Goal: Task Accomplishment & Management: Manage account settings

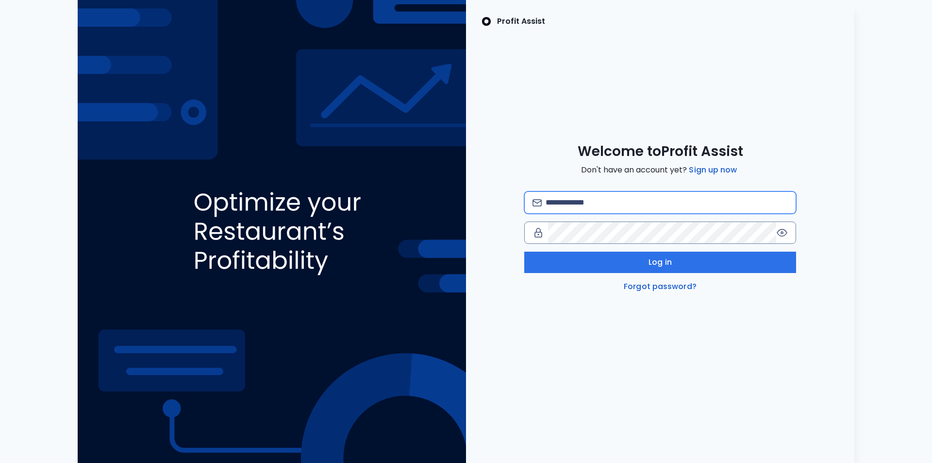
click at [566, 201] on input "email" at bounding box center [667, 202] width 242 height 21
click at [610, 206] on input "email" at bounding box center [667, 202] width 242 height 21
type input "**********"
click at [784, 233] on icon at bounding box center [782, 233] width 12 height 12
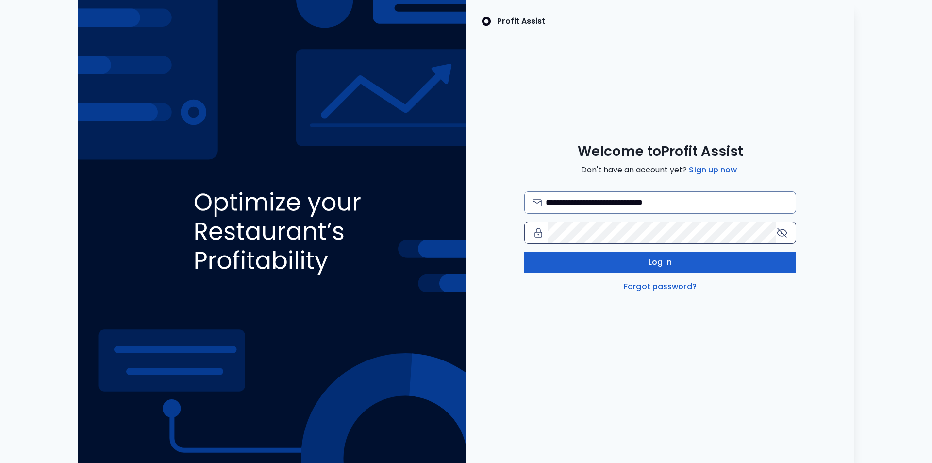
click at [588, 262] on button "Log in" at bounding box center [660, 262] width 272 height 21
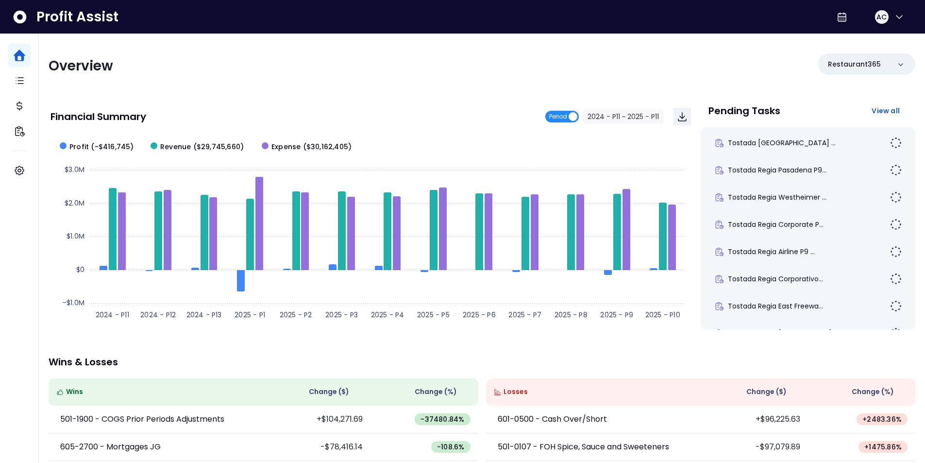
click at [571, 118] on span "Period" at bounding box center [562, 117] width 34 height 12
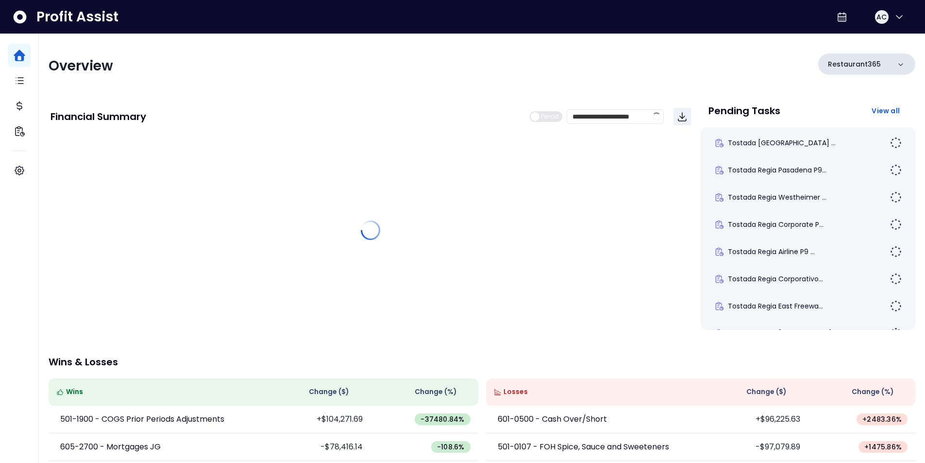
click at [909, 62] on div "Restaurant365" at bounding box center [866, 63] width 97 height 21
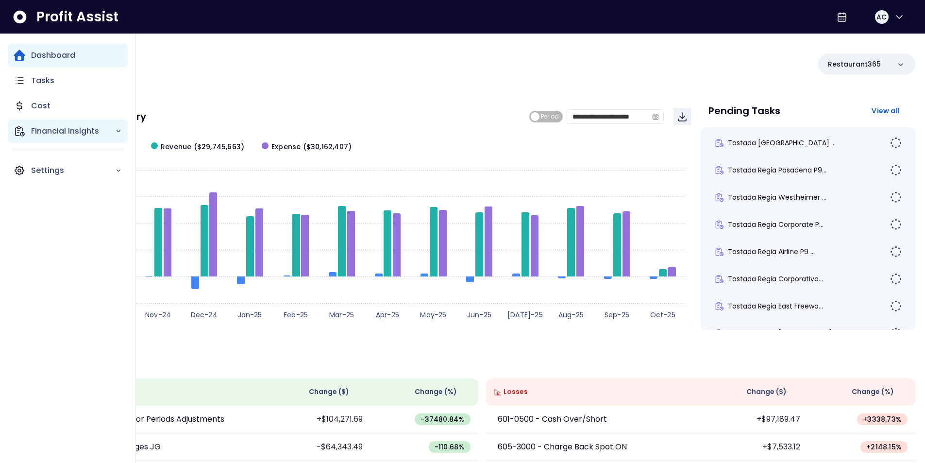
click at [116, 133] on icon "Main navigation" at bounding box center [118, 131] width 7 height 7
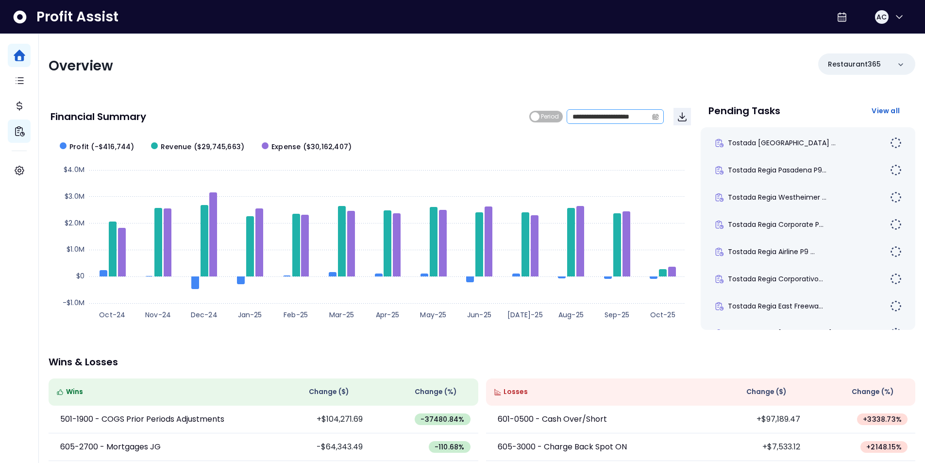
click at [654, 118] on icon "calendar" at bounding box center [656, 116] width 6 height 3
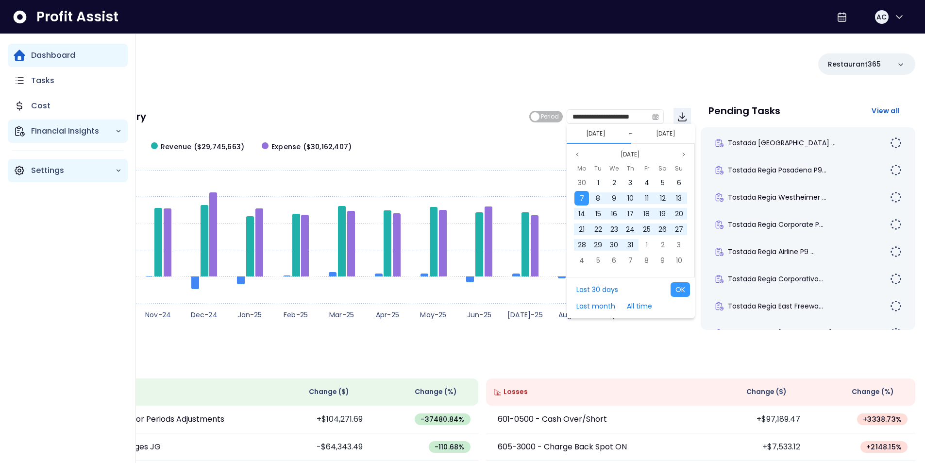
click at [54, 172] on p "Settings" at bounding box center [73, 171] width 84 height 12
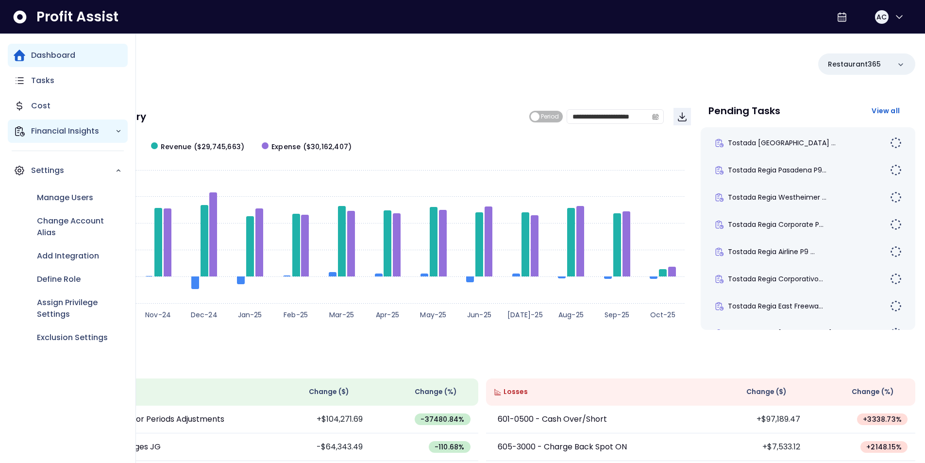
click at [121, 129] on icon "Main navigation" at bounding box center [118, 131] width 7 height 7
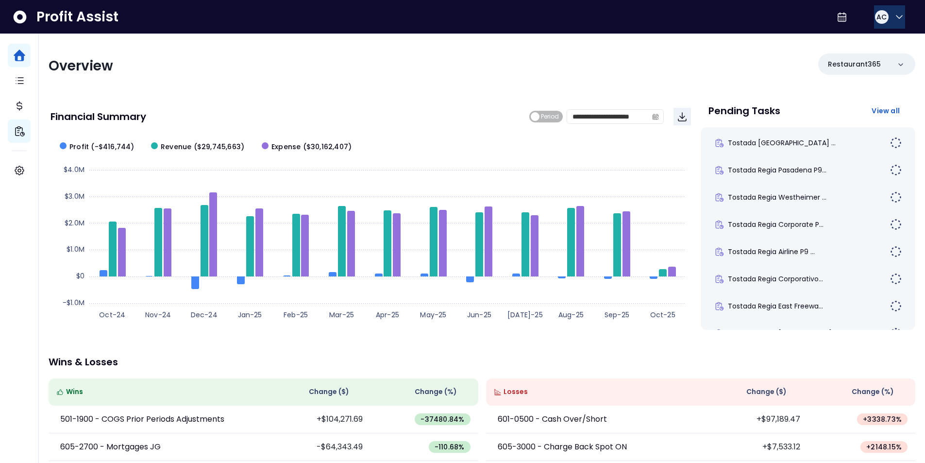
click at [893, 19] on icon "button" at bounding box center [899, 17] width 12 height 12
click at [823, 19] on div "Profit Assist AC" at bounding box center [462, 17] width 925 height 34
click at [836, 19] on icon at bounding box center [842, 17] width 12 height 12
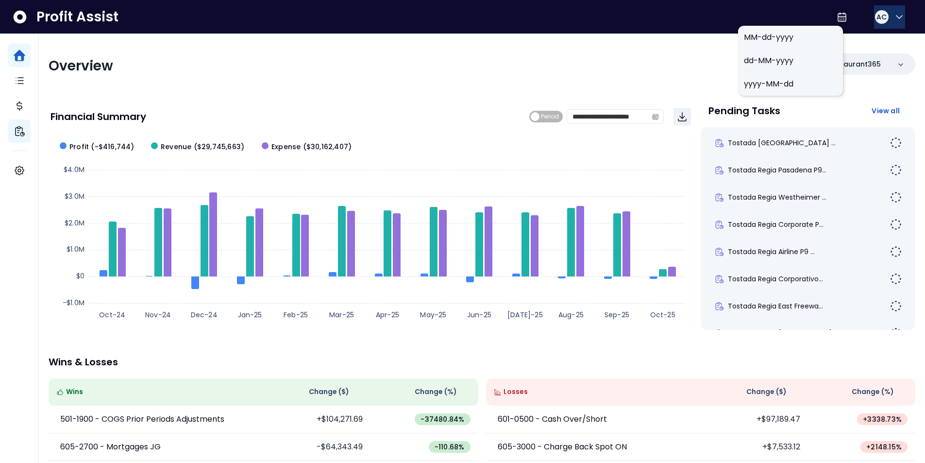
click at [902, 17] on button "AC" at bounding box center [889, 16] width 31 height 23
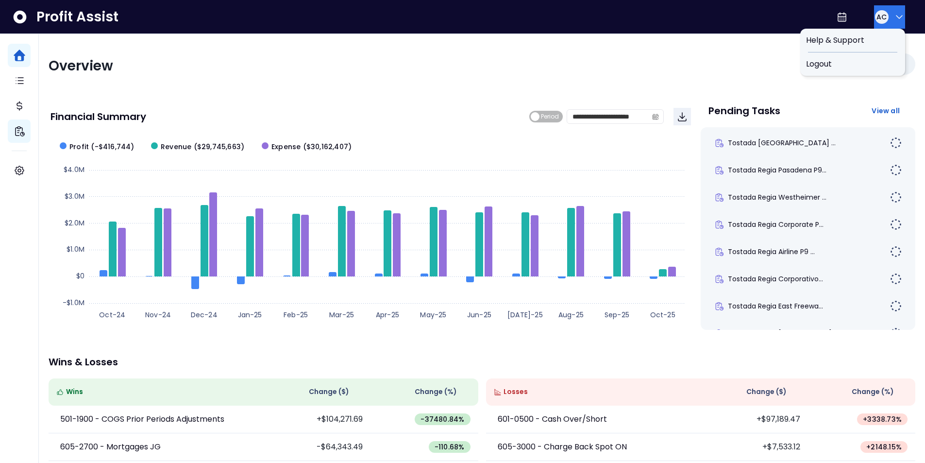
click at [699, 99] on div "**********" at bounding box center [482, 214] width 867 height 232
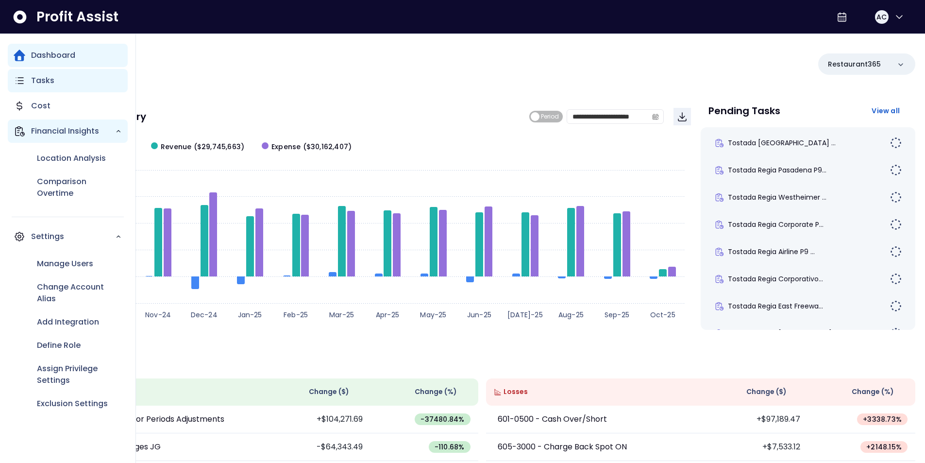
click at [45, 83] on p "Tasks" at bounding box center [42, 81] width 23 height 12
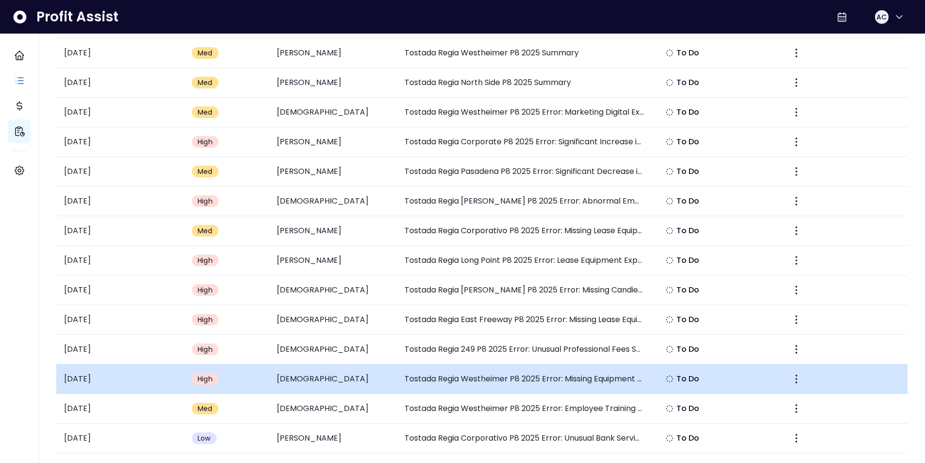
scroll to position [896, 0]
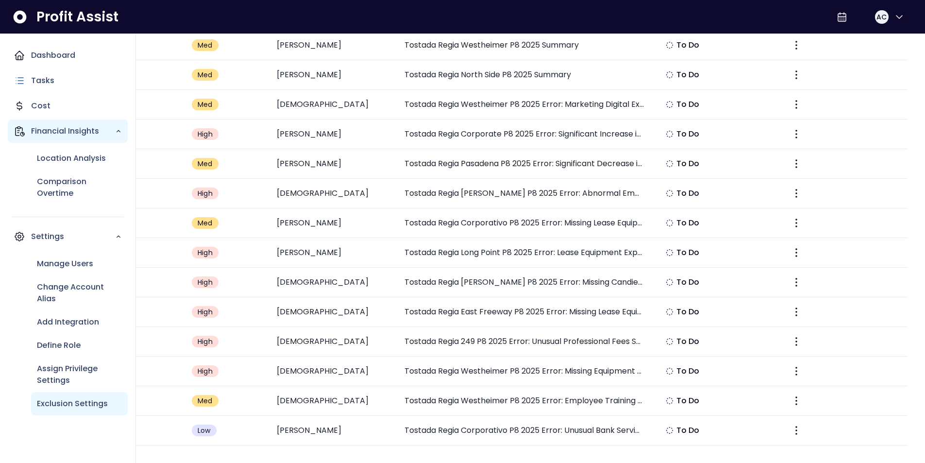
click at [88, 400] on p "Exclusion Settings" at bounding box center [72, 404] width 71 height 12
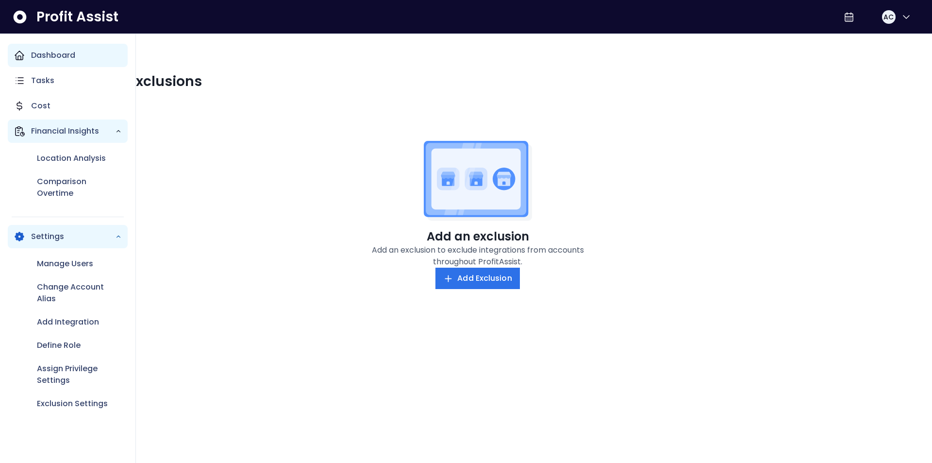
click at [27, 53] on div "Dashboard" at bounding box center [68, 55] width 120 height 23
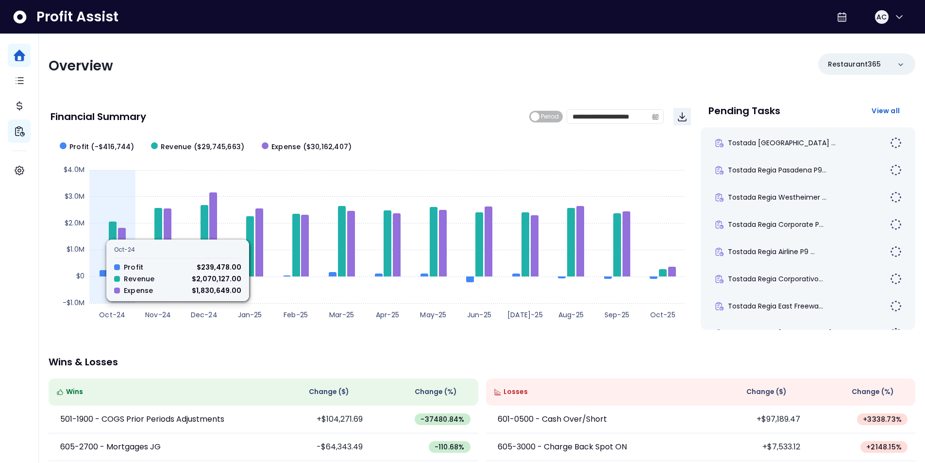
click at [107, 231] on rect at bounding box center [370, 230] width 640 height 194
click at [114, 204] on rect at bounding box center [370, 230] width 640 height 194
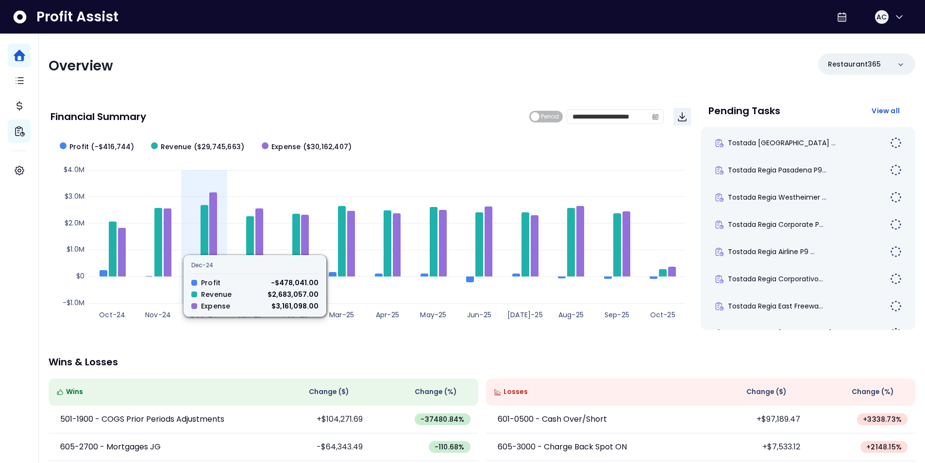
click at [182, 195] on rect at bounding box center [370, 230] width 640 height 194
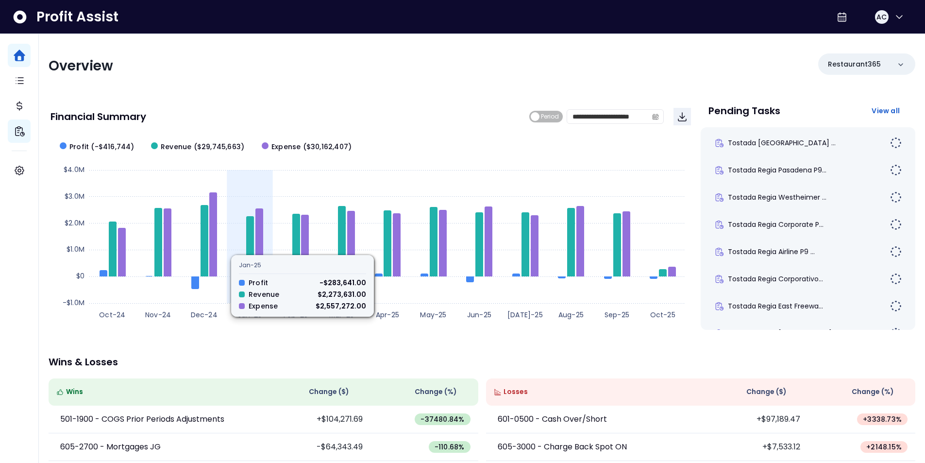
click at [228, 183] on rect at bounding box center [370, 230] width 640 height 194
drag, startPoint x: 228, startPoint y: 183, endPoint x: 237, endPoint y: 182, distance: 8.8
click at [229, 183] on rect at bounding box center [370, 230] width 640 height 194
click at [263, 179] on rect at bounding box center [370, 230] width 640 height 194
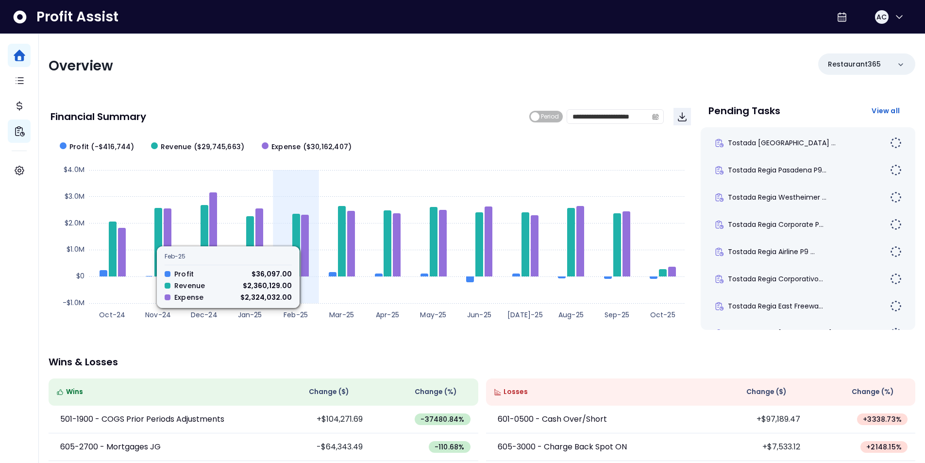
click at [303, 173] on rect at bounding box center [370, 230] width 640 height 194
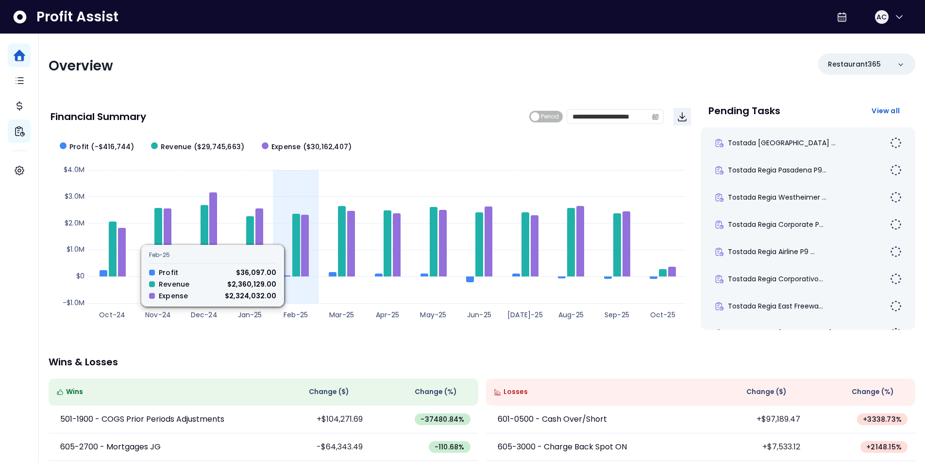
click at [307, 174] on rect at bounding box center [370, 230] width 640 height 194
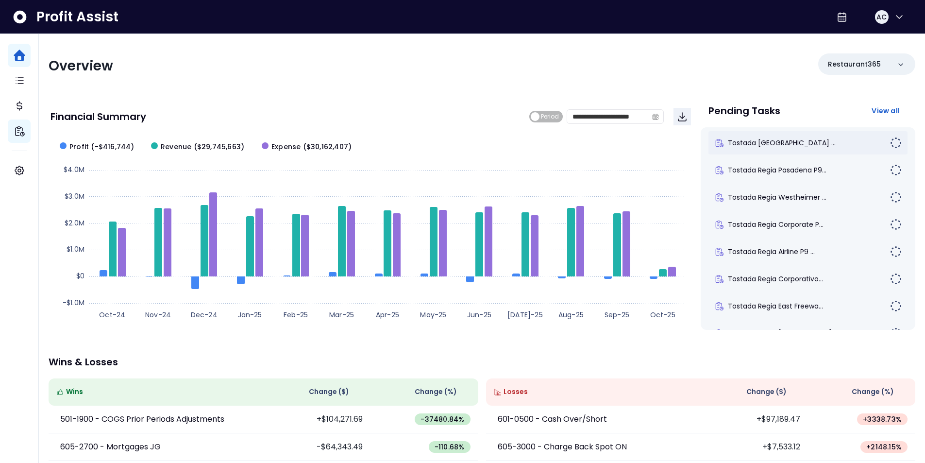
click at [809, 149] on div "Tostada [GEOGRAPHIC_DATA] ..." at bounding box center [807, 142] width 199 height 23
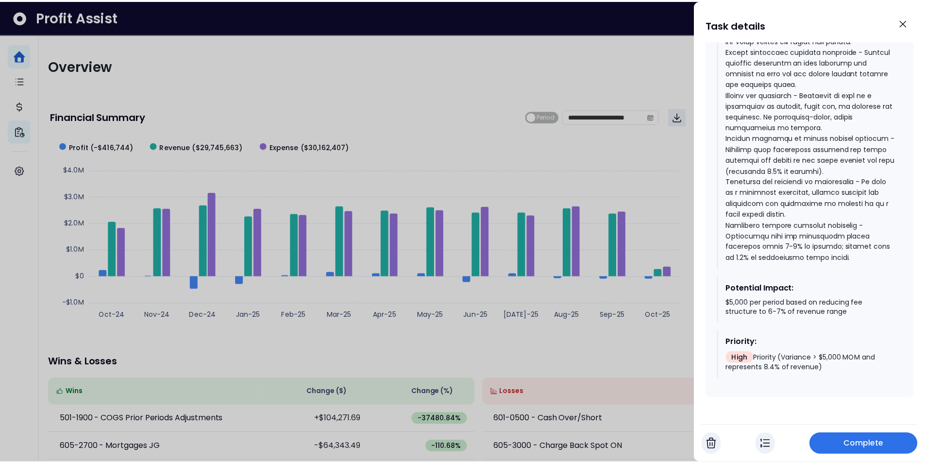
scroll to position [1810, 0]
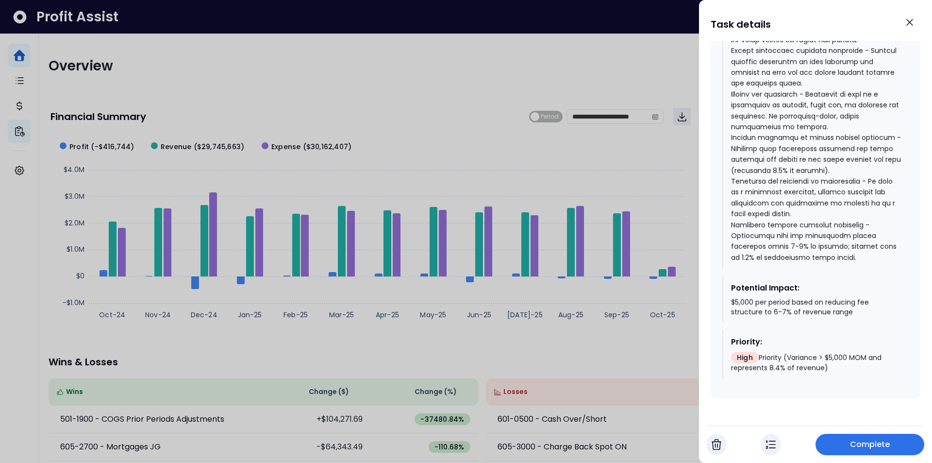
click at [774, 448] on img "button" at bounding box center [771, 444] width 10 height 12
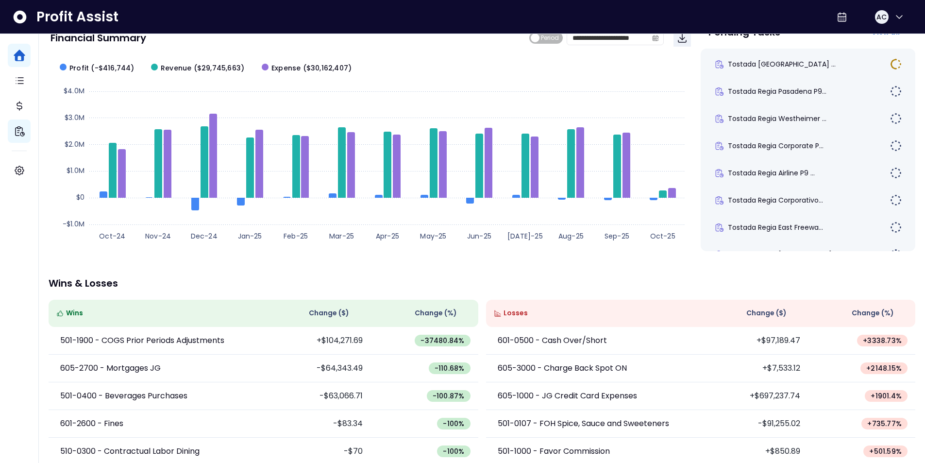
scroll to position [0, 0]
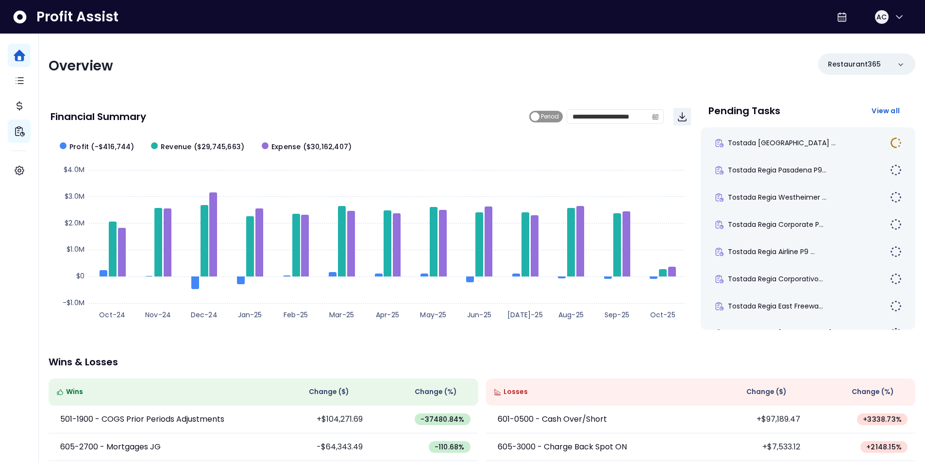
click at [545, 114] on span "Period" at bounding box center [550, 117] width 18 height 12
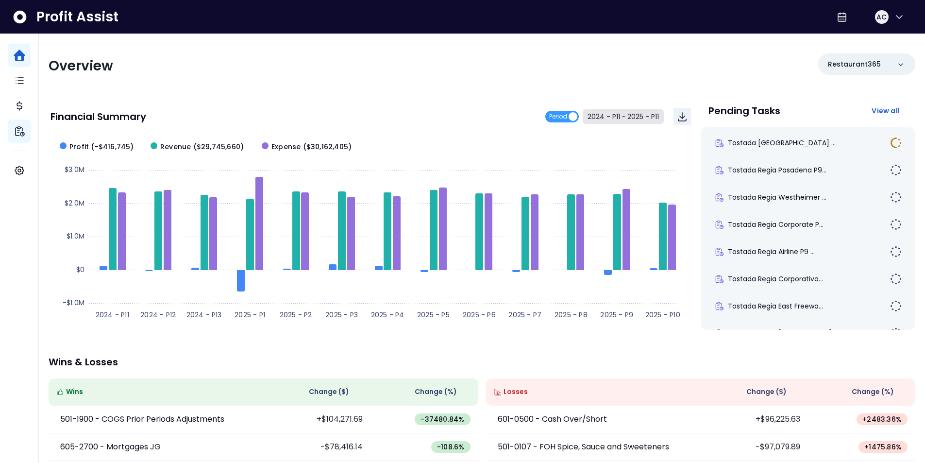
click at [627, 116] on button "2024 - P11 ~ 2025 - P11" at bounding box center [623, 116] width 81 height 15
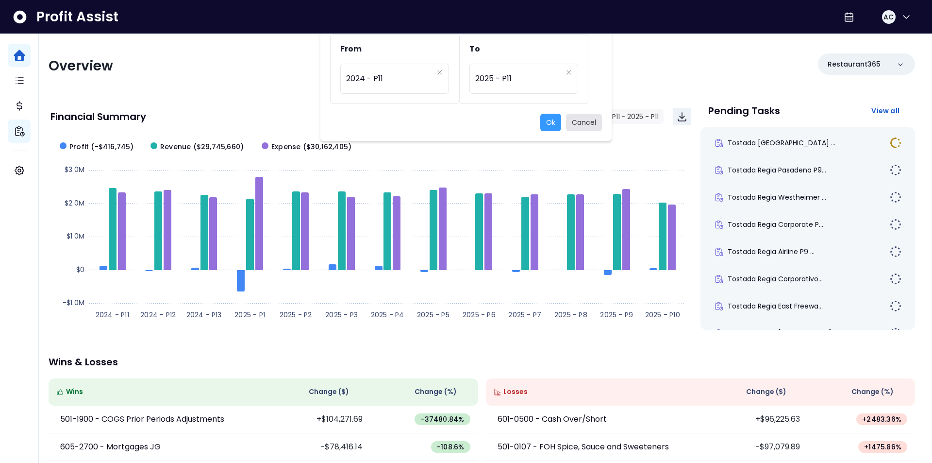
click at [590, 126] on button "Cancel" at bounding box center [584, 122] width 36 height 17
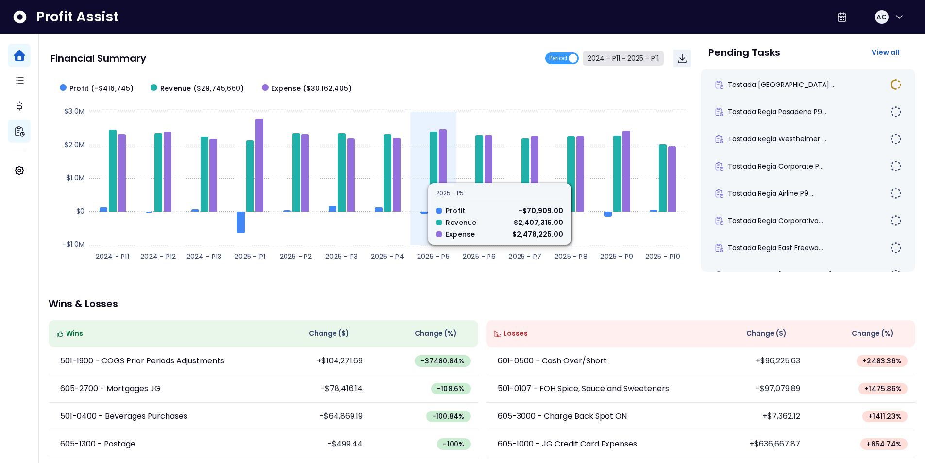
scroll to position [147, 0]
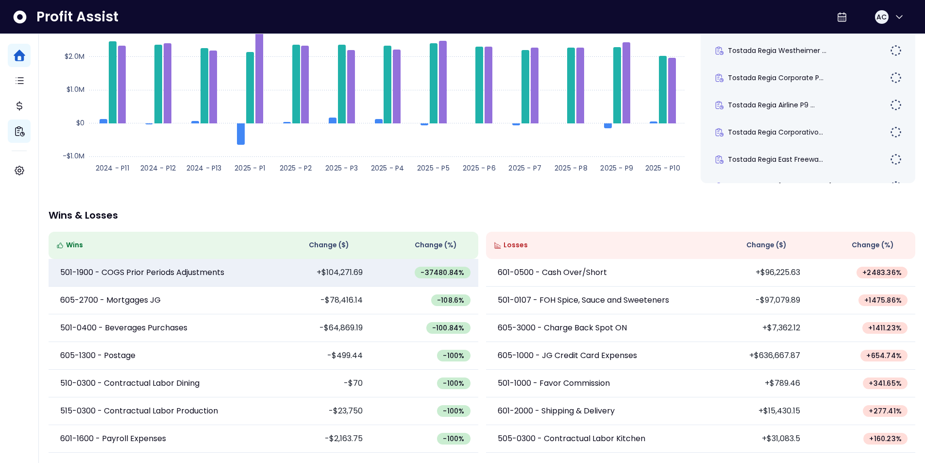
click at [450, 272] on span "-37480.84 %" at bounding box center [442, 273] width 44 height 10
click at [380, 269] on td "-37480.84 %" at bounding box center [423, 273] width 107 height 28
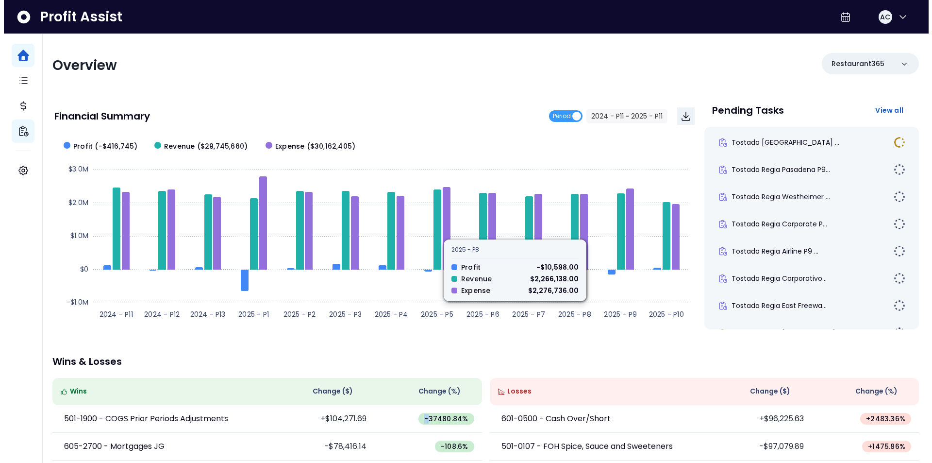
scroll to position [0, 0]
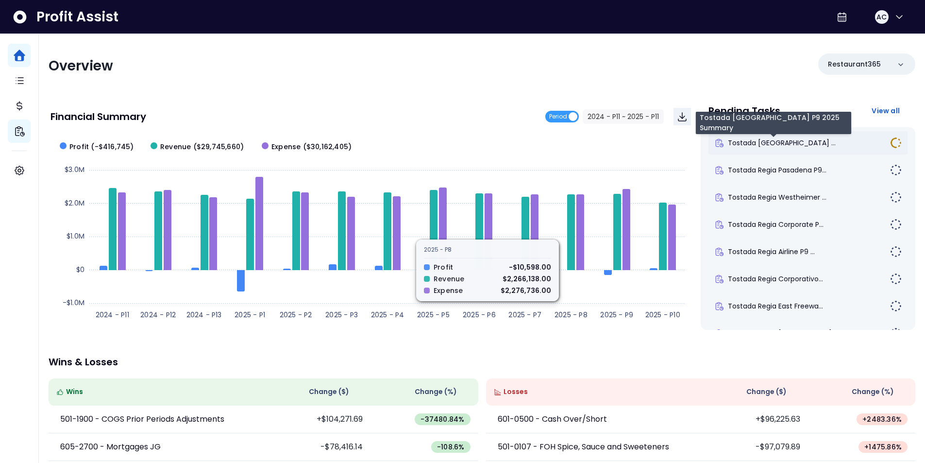
click at [769, 148] on div "Tostada [GEOGRAPHIC_DATA] ..." at bounding box center [807, 142] width 199 height 23
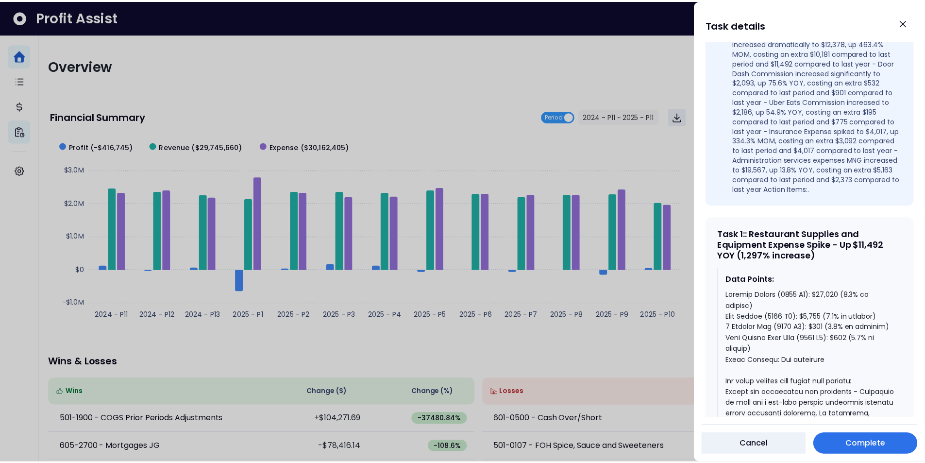
scroll to position [388, 0]
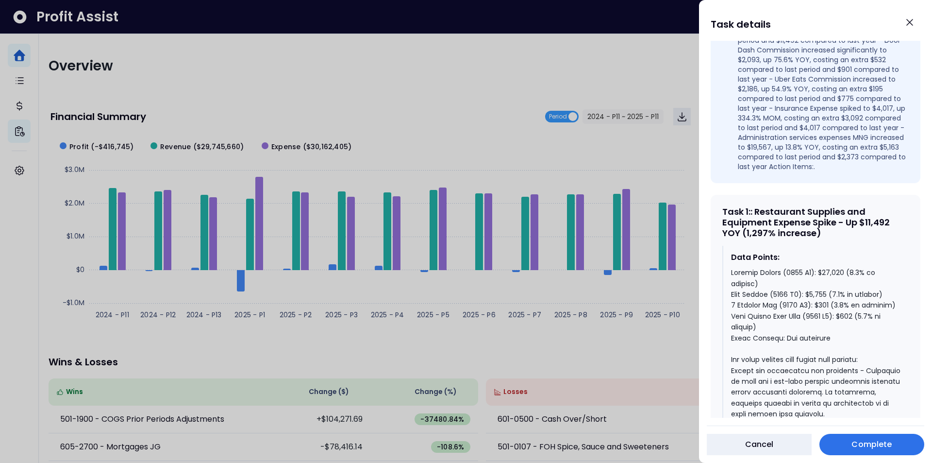
click at [611, 60] on div at bounding box center [466, 231] width 932 height 463
